Goal: Communication & Community: Connect with others

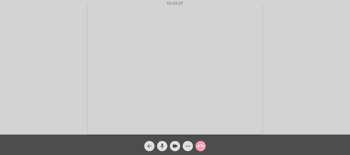
click at [201, 147] on mat-icon "call_end" at bounding box center [200, 146] width 6 height 6
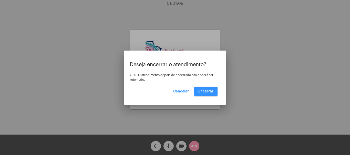
click at [205, 92] on span "Encerrar" at bounding box center [205, 92] width 15 height 4
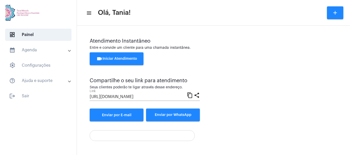
scroll to position [36, 0]
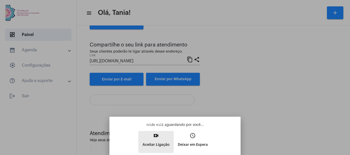
click at [157, 137] on mat-icon "video_call" at bounding box center [156, 136] width 6 height 6
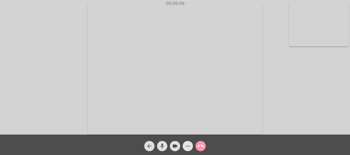
click at [187, 146] on mat-icon "more_horiz" at bounding box center [187, 146] width 6 height 6
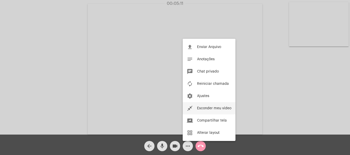
click at [215, 107] on span "Esconder meu vídeo" at bounding box center [214, 109] width 34 height 4
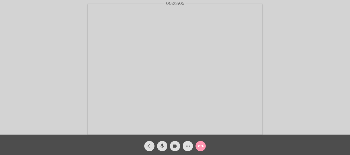
click at [186, 147] on mat-icon "more_horiz" at bounding box center [187, 146] width 6 height 6
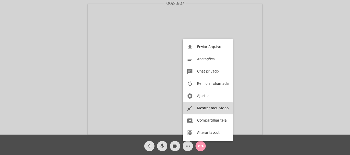
click at [204, 110] on span "Mostrar meu vídeo" at bounding box center [212, 109] width 31 height 4
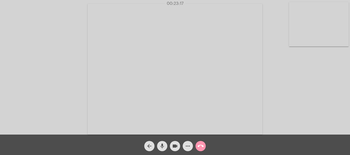
click at [204, 110] on video at bounding box center [175, 69] width 175 height 131
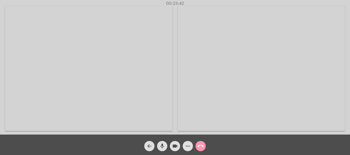
click at [147, 89] on video at bounding box center [88, 68] width 167 height 125
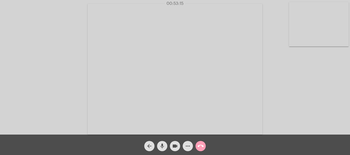
click at [200, 145] on mat-icon "call_end" at bounding box center [200, 146] width 6 height 6
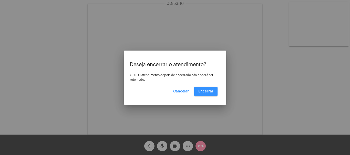
click at [209, 90] on span "Encerrar" at bounding box center [205, 92] width 15 height 4
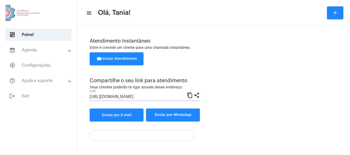
scroll to position [36, 0]
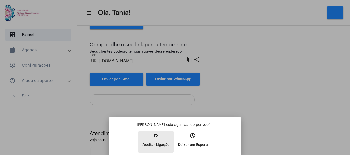
click at [154, 139] on mat-icon "video_call" at bounding box center [156, 136] width 6 height 6
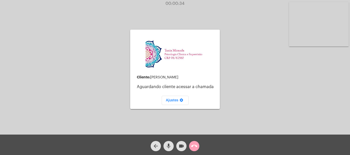
click at [193, 147] on mat-icon "call_end" at bounding box center [194, 146] width 6 height 6
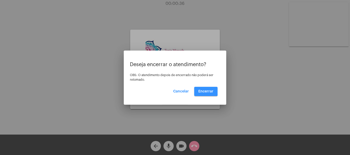
click at [205, 90] on span "Encerrar" at bounding box center [205, 92] width 15 height 4
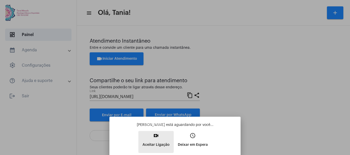
click at [154, 135] on mat-icon "video_call" at bounding box center [156, 136] width 6 height 6
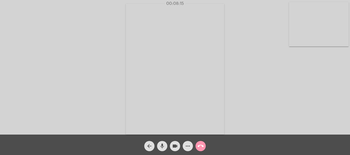
click at [187, 146] on mat-icon "more_horiz" at bounding box center [187, 146] width 6 height 6
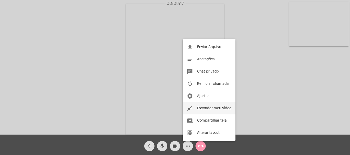
click at [212, 106] on button "close_fullscreen Esconder meu vídeo" at bounding box center [208, 108] width 53 height 12
